Goal: Transaction & Acquisition: Purchase product/service

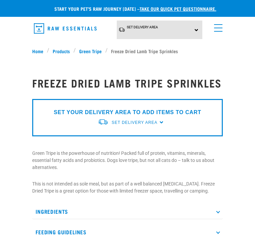
click at [89, 49] on link "Green Tripe" at bounding box center [91, 50] width 30 height 7
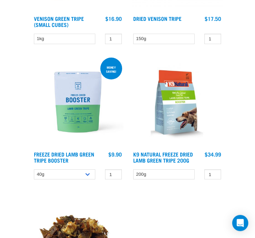
scroll to position [496, 0]
click at [90, 176] on select "40g 200g" at bounding box center [64, 174] width 61 height 10
select select "348055"
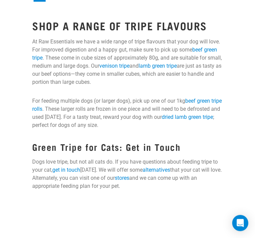
scroll to position [850, 0]
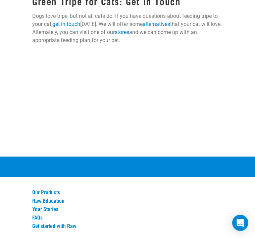
scroll to position [985, 0]
click at [33, 211] on link "Your Stories" at bounding box center [127, 208] width 191 height 6
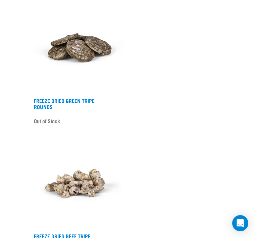
scroll to position [310, 0]
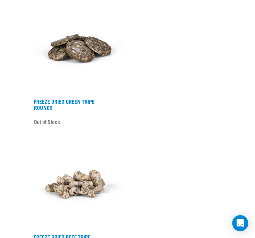
click at [62, 109] on link "Freeze Dried Green Tripe Rounds" at bounding box center [64, 103] width 61 height 9
